Goal: Obtain resource: Download file/media

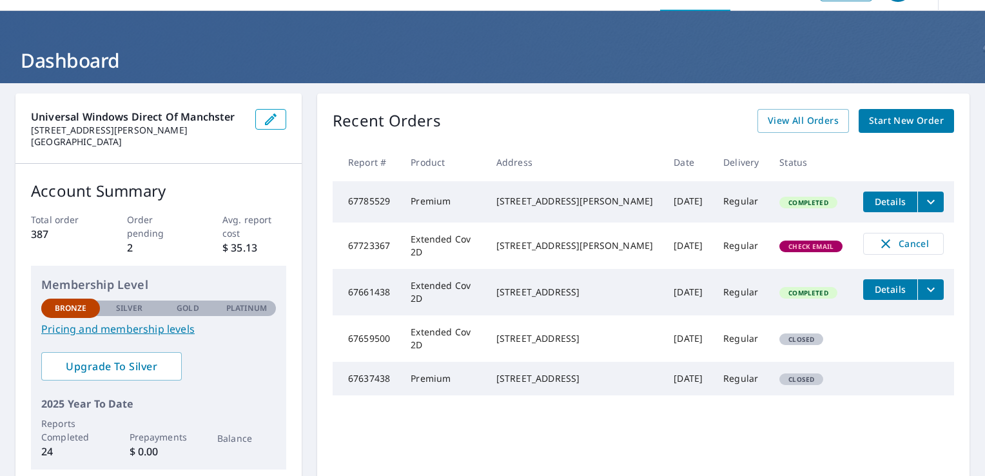
scroll to position [64, 0]
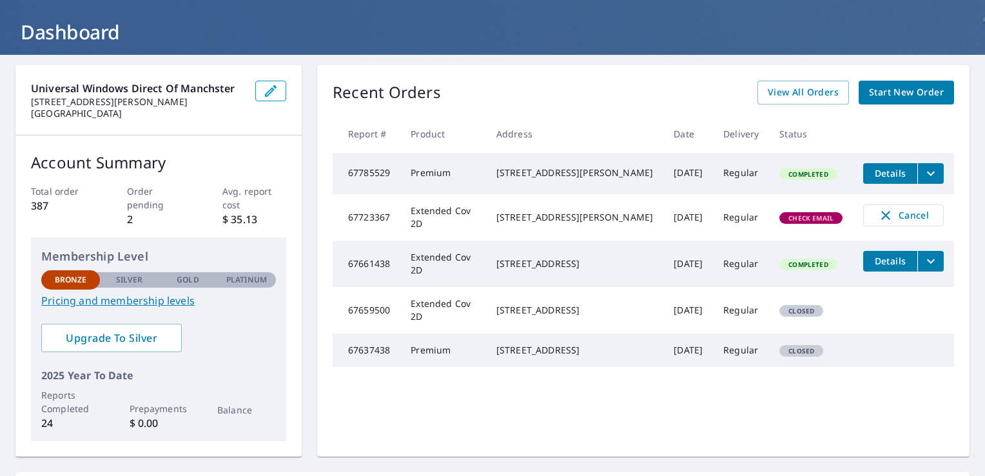
click at [880, 266] on span "Details" at bounding box center [890, 261] width 39 height 12
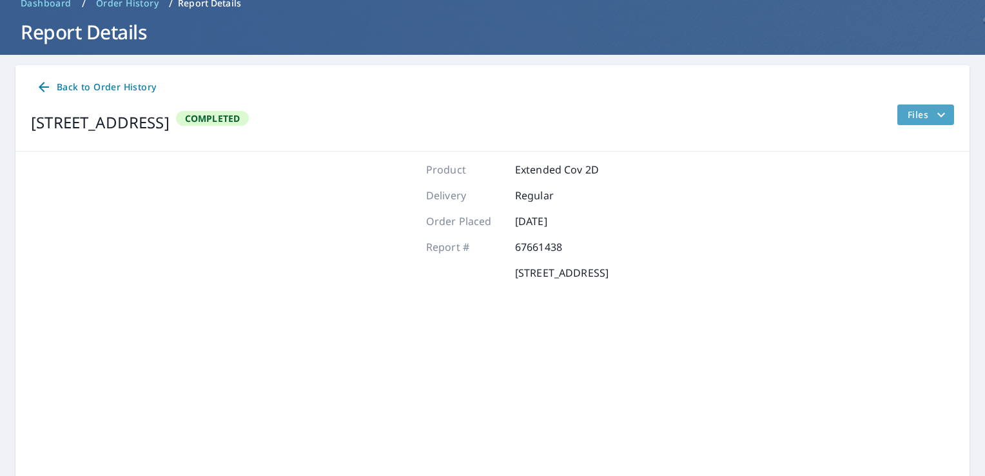
click at [933, 113] on icon "filesDropdownBtn-67661438" at bounding box center [940, 114] width 15 height 15
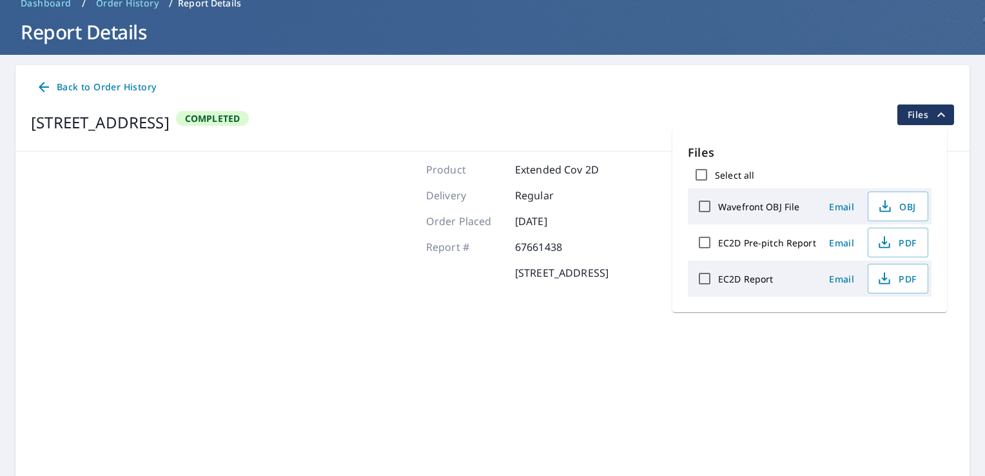
click at [596, 365] on div "Product Extended Cov 2D Delivery Regular Order Placed [DATE] Report # 67661438 …" at bounding box center [517, 323] width 182 height 322
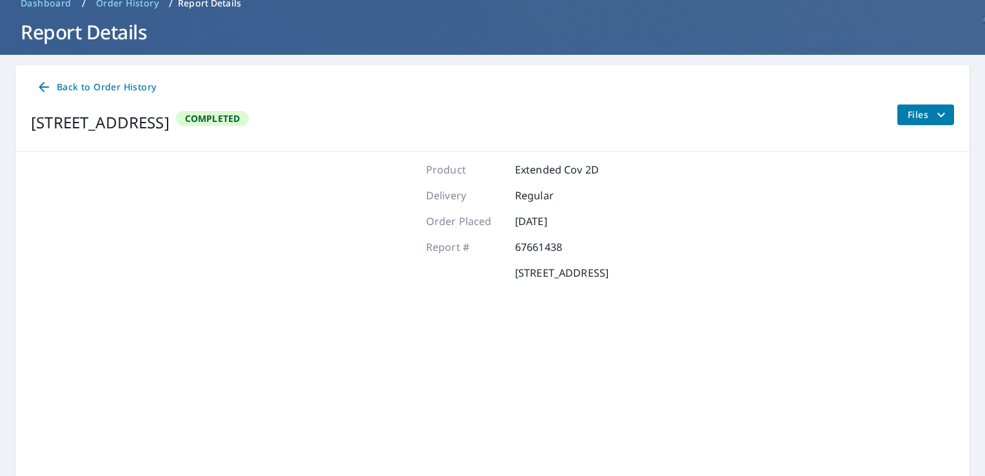
click at [130, 84] on span "Back to Order History" at bounding box center [96, 87] width 120 height 16
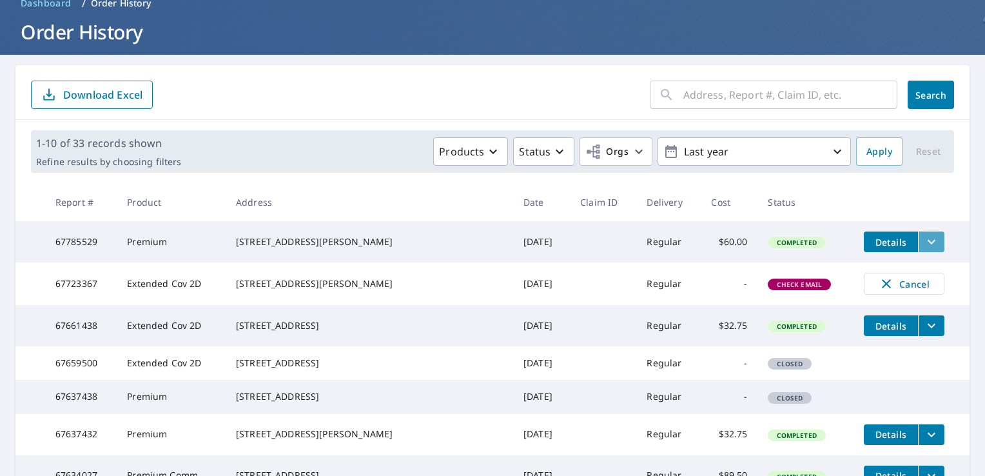
click at [924, 244] on icon "filesDropdownBtn-67785529" at bounding box center [931, 241] width 15 height 15
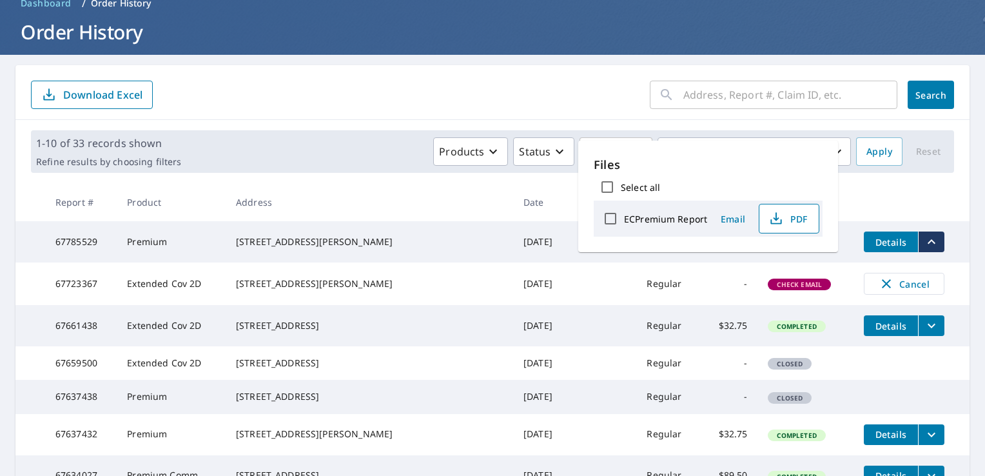
click at [784, 218] on span "PDF" at bounding box center [787, 218] width 41 height 15
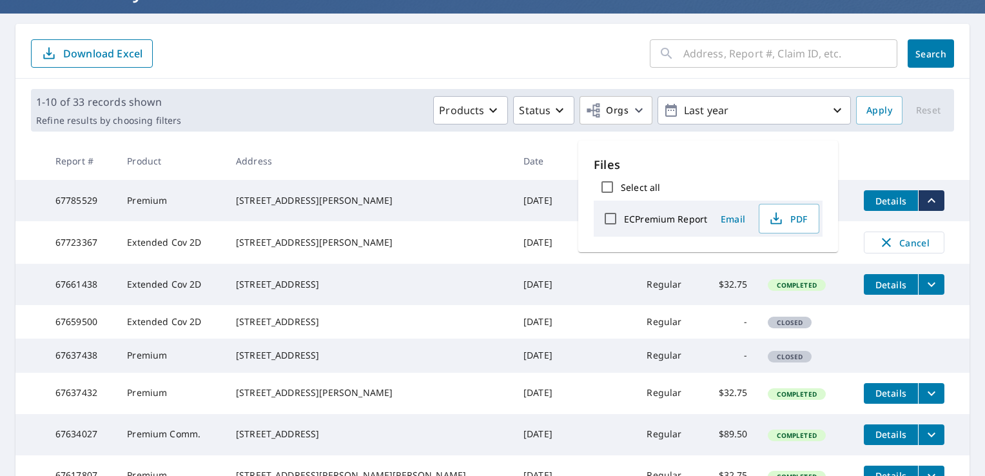
scroll to position [129, 0]
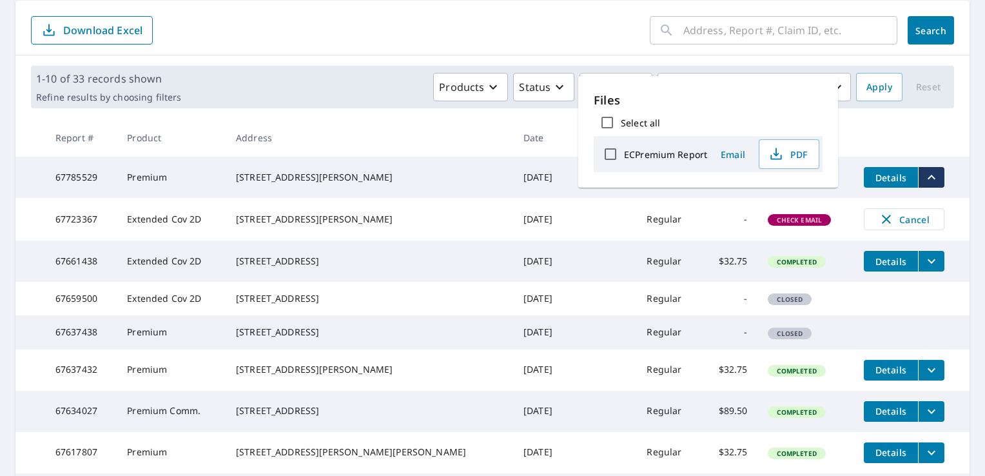
click at [924, 269] on icon "filesDropdownBtn-67661438" at bounding box center [931, 260] width 15 height 15
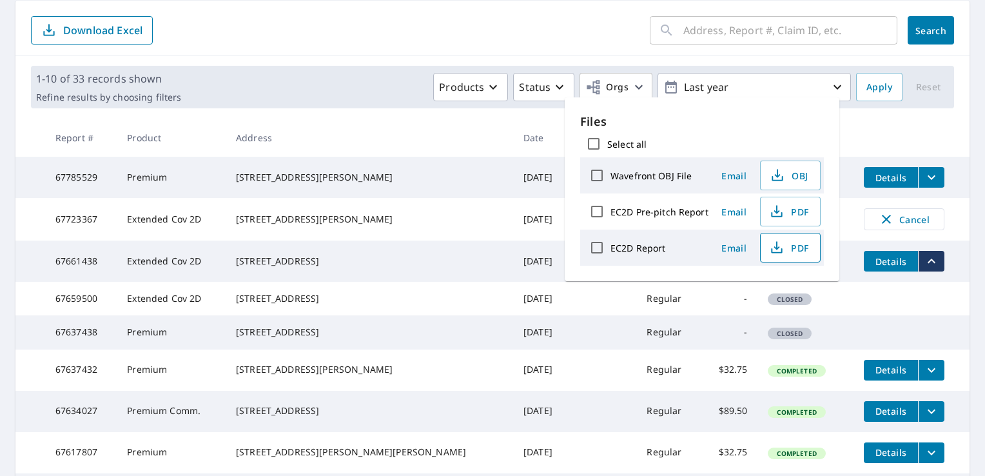
click at [779, 246] on icon "button" at bounding box center [776, 247] width 15 height 15
click at [777, 249] on icon "button" at bounding box center [776, 247] width 15 height 15
